Goal: Task Accomplishment & Management: Use online tool/utility

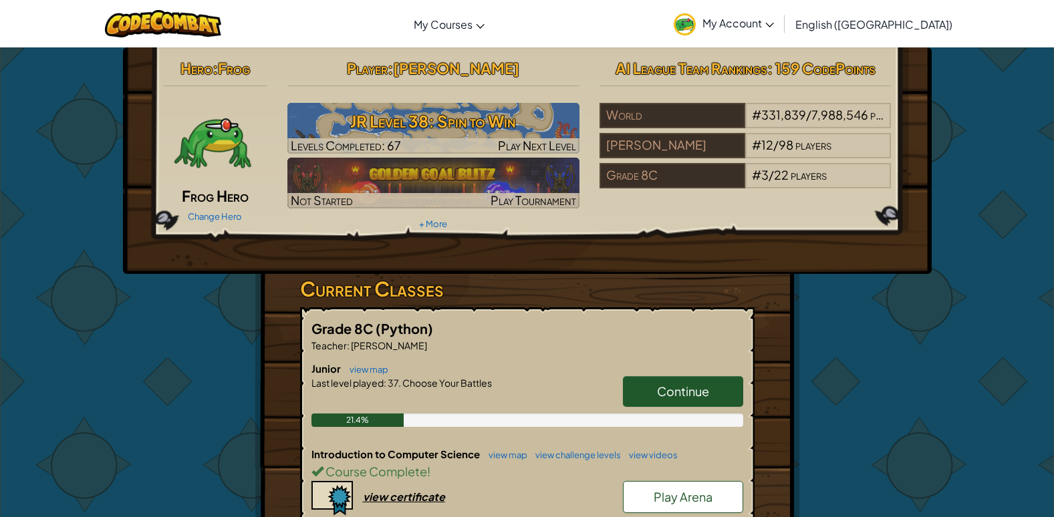
scroll to position [67, 0]
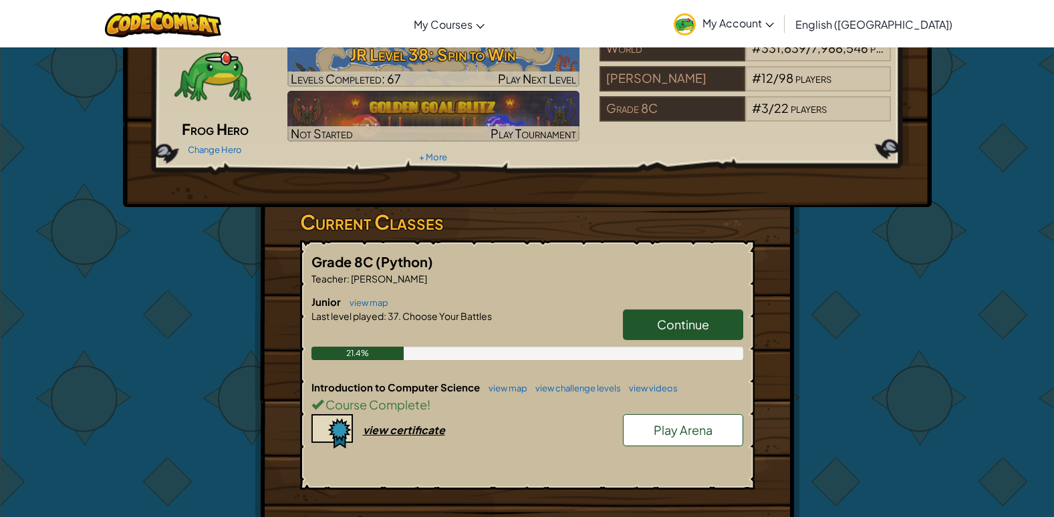
click at [688, 329] on span "Continue" at bounding box center [683, 324] width 52 height 15
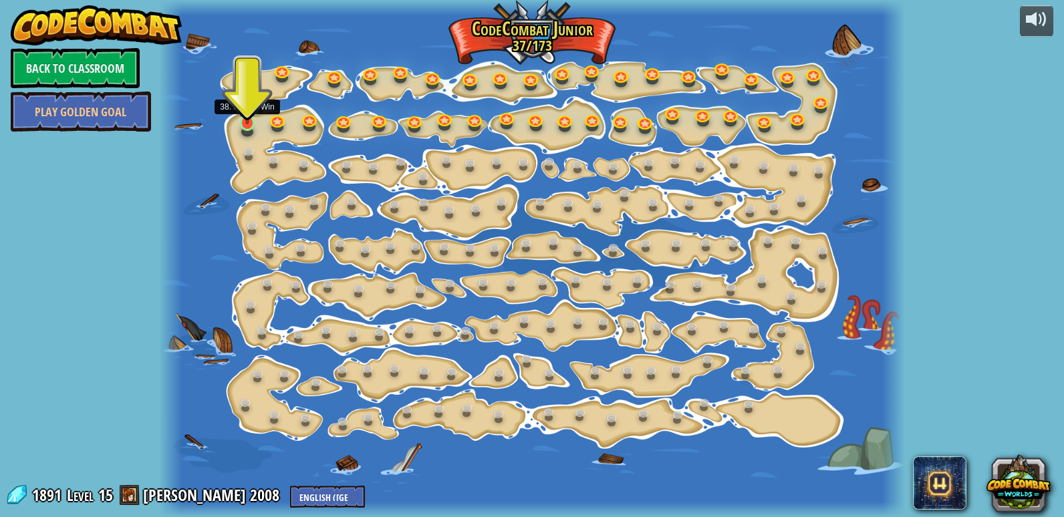
click at [245, 118] on img at bounding box center [247, 103] width 19 height 43
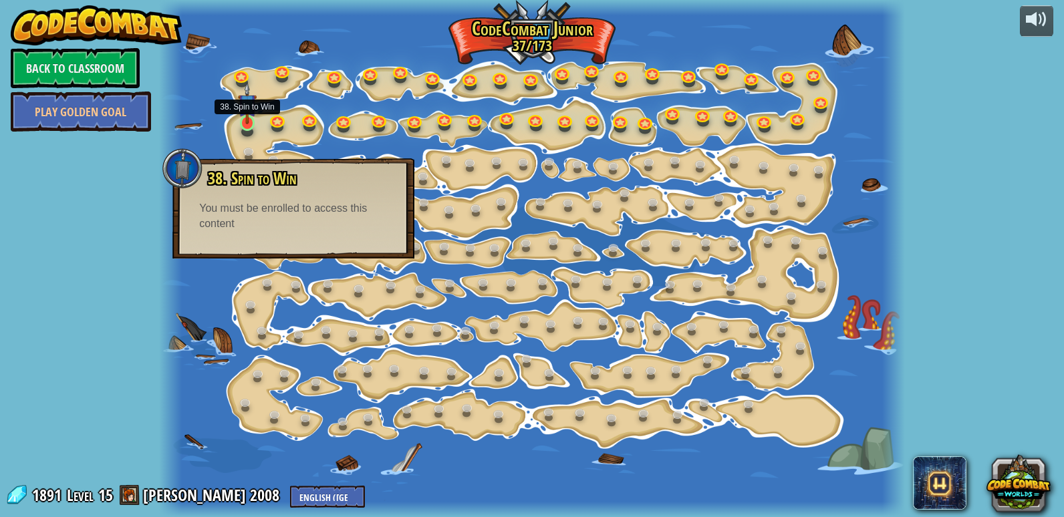
click at [243, 123] on img at bounding box center [247, 103] width 19 height 43
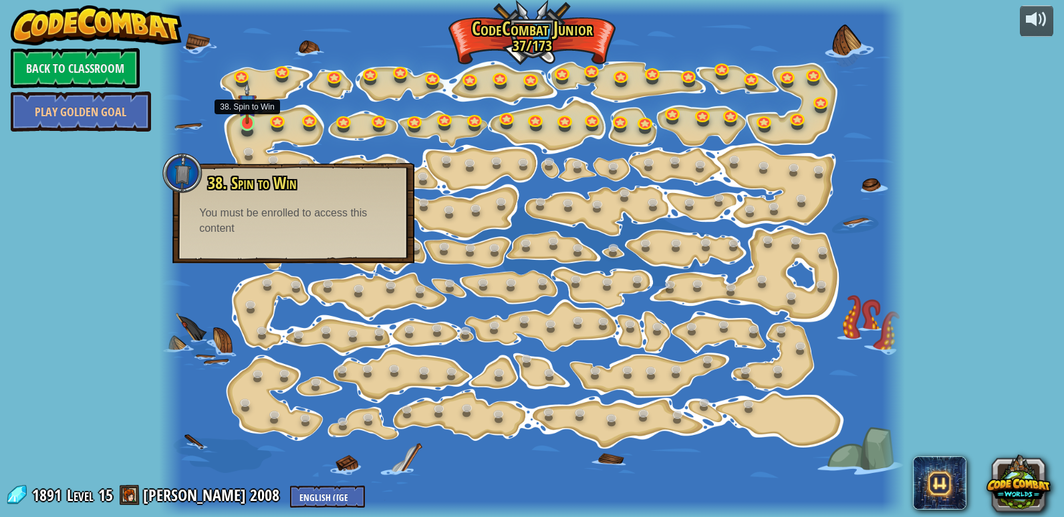
click at [248, 124] on img at bounding box center [247, 103] width 19 height 43
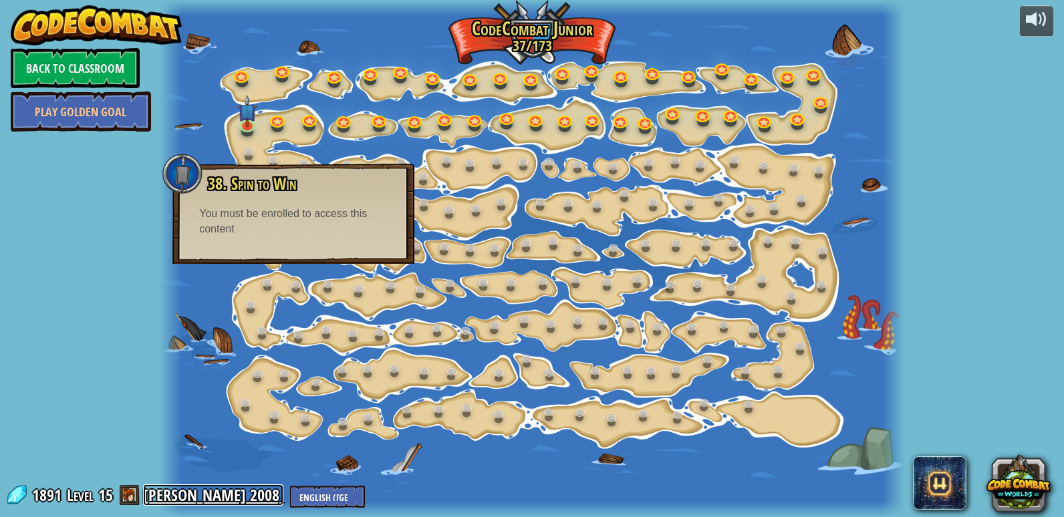
click at [196, 498] on link "[PERSON_NAME] 2008" at bounding box center [213, 494] width 140 height 21
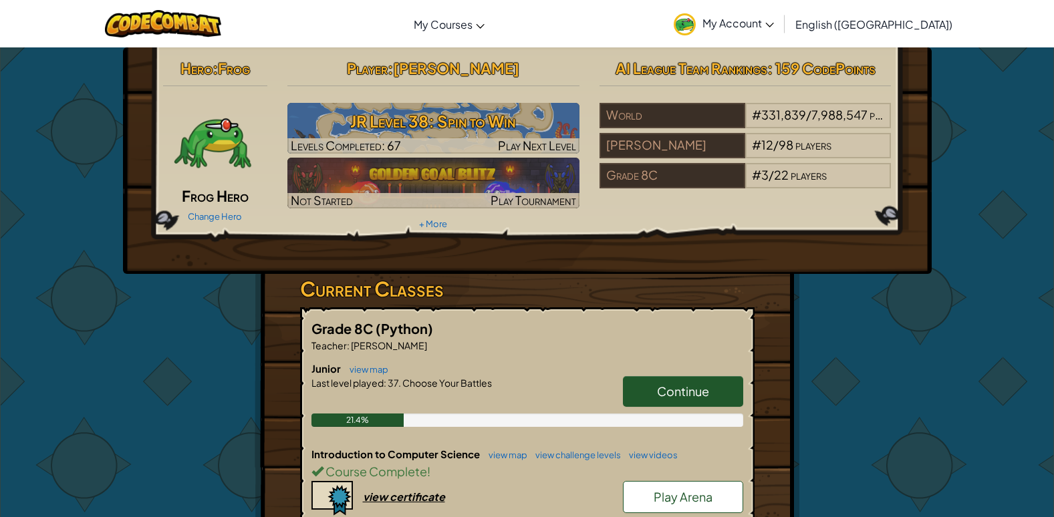
click at [654, 391] on link "Continue" at bounding box center [683, 391] width 120 height 31
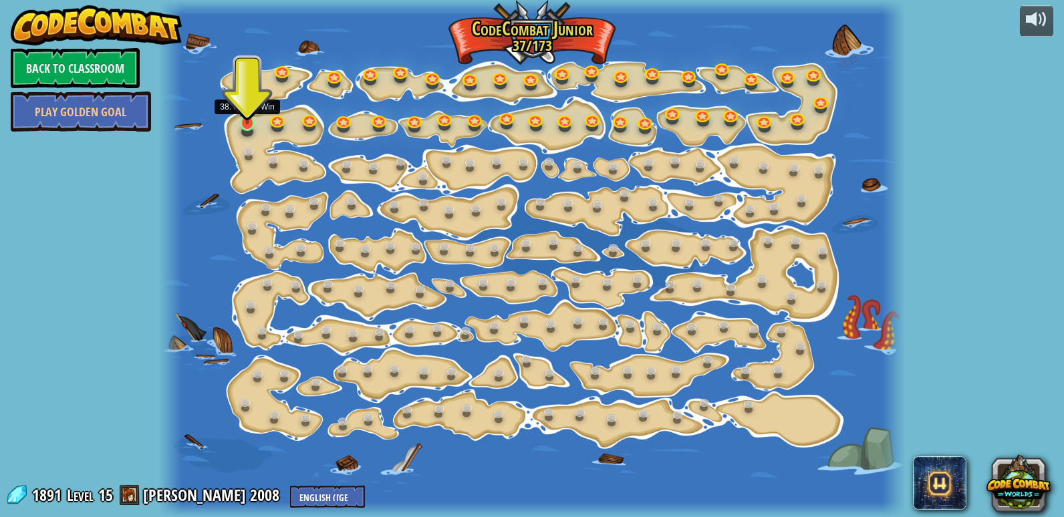
click at [243, 120] on img at bounding box center [247, 103] width 19 height 43
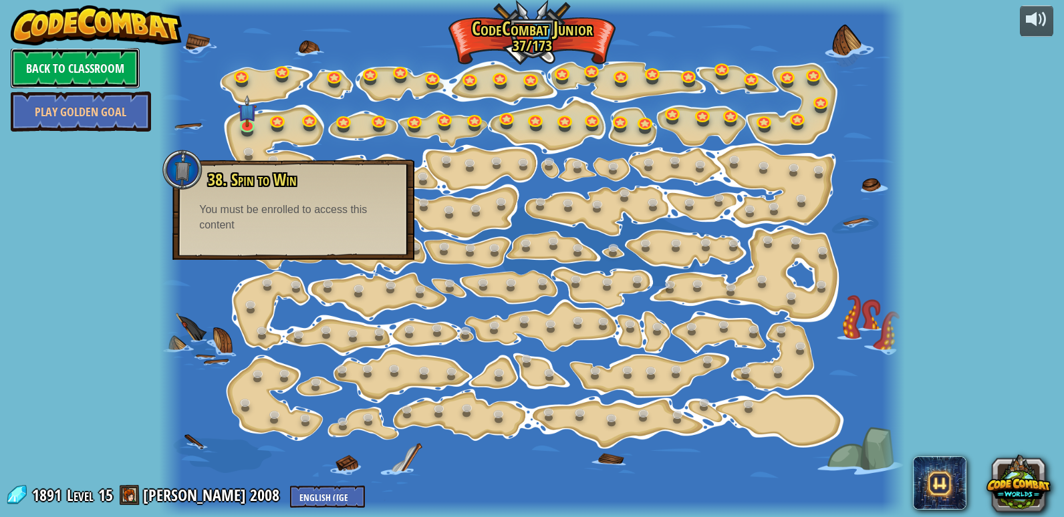
click at [88, 64] on link "Back to Classroom" at bounding box center [75, 68] width 129 height 40
